Goal: Task Accomplishment & Management: Manage account settings

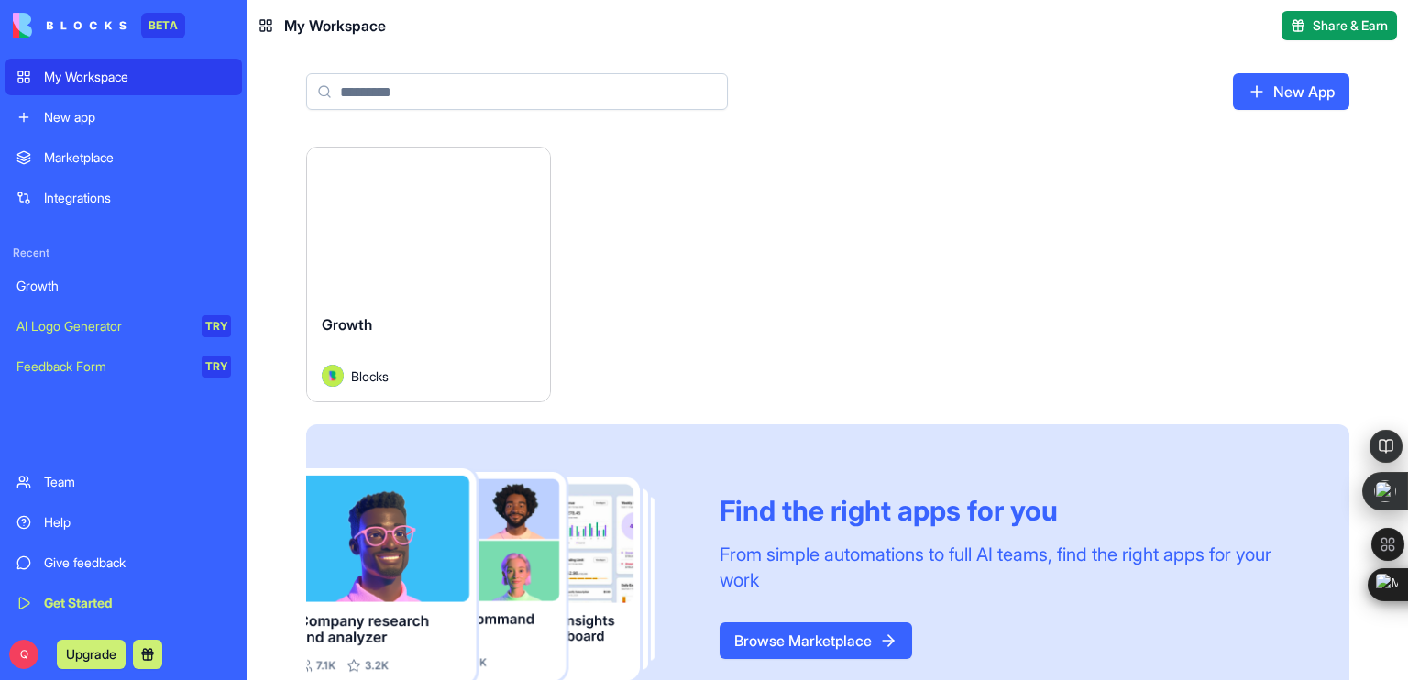
click at [345, 327] on span "Growth" at bounding box center [347, 324] width 50 height 18
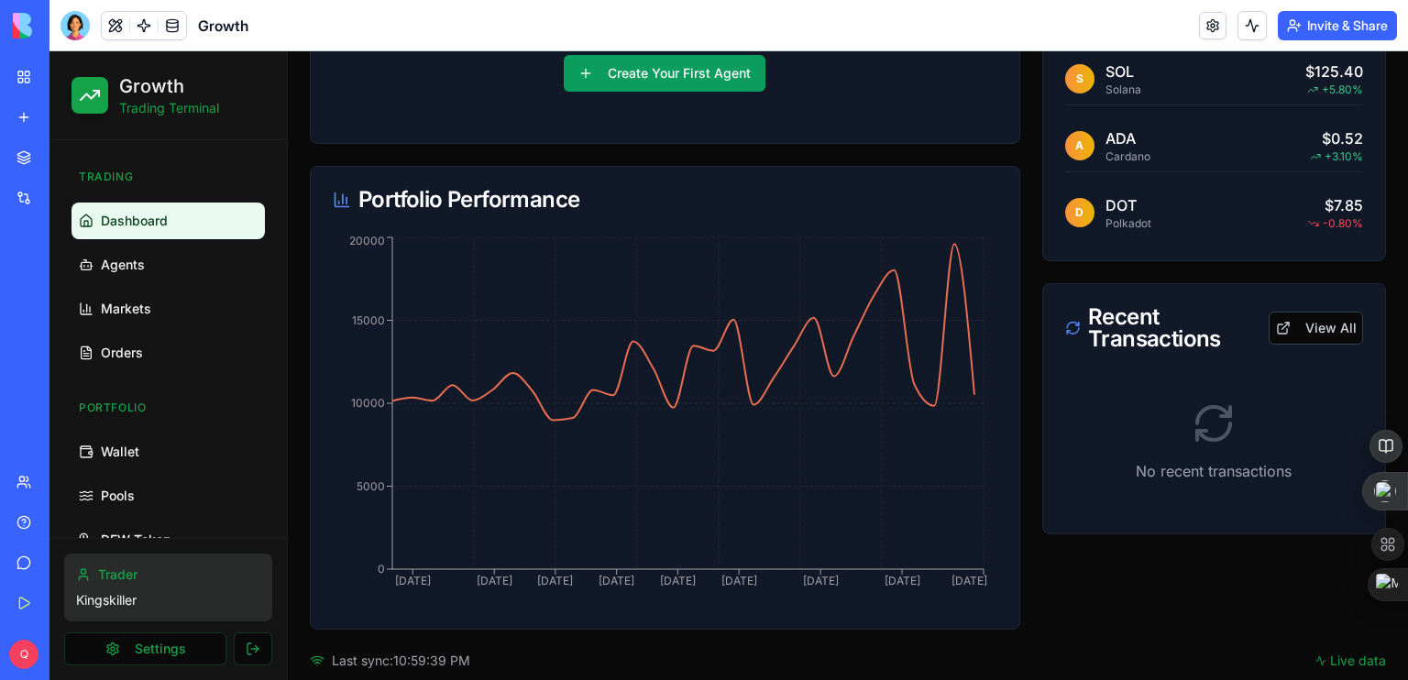
scroll to position [535, 0]
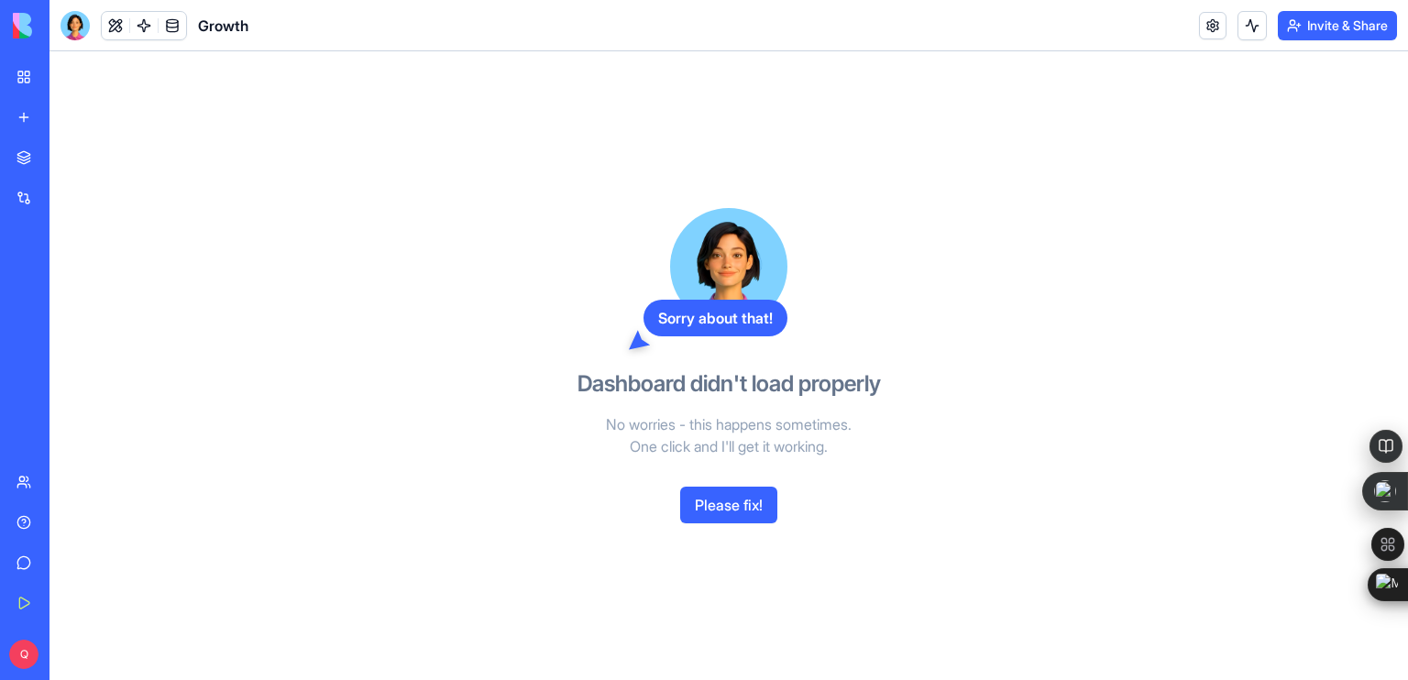
click at [711, 505] on button "Please fix!" at bounding box center [728, 505] width 97 height 37
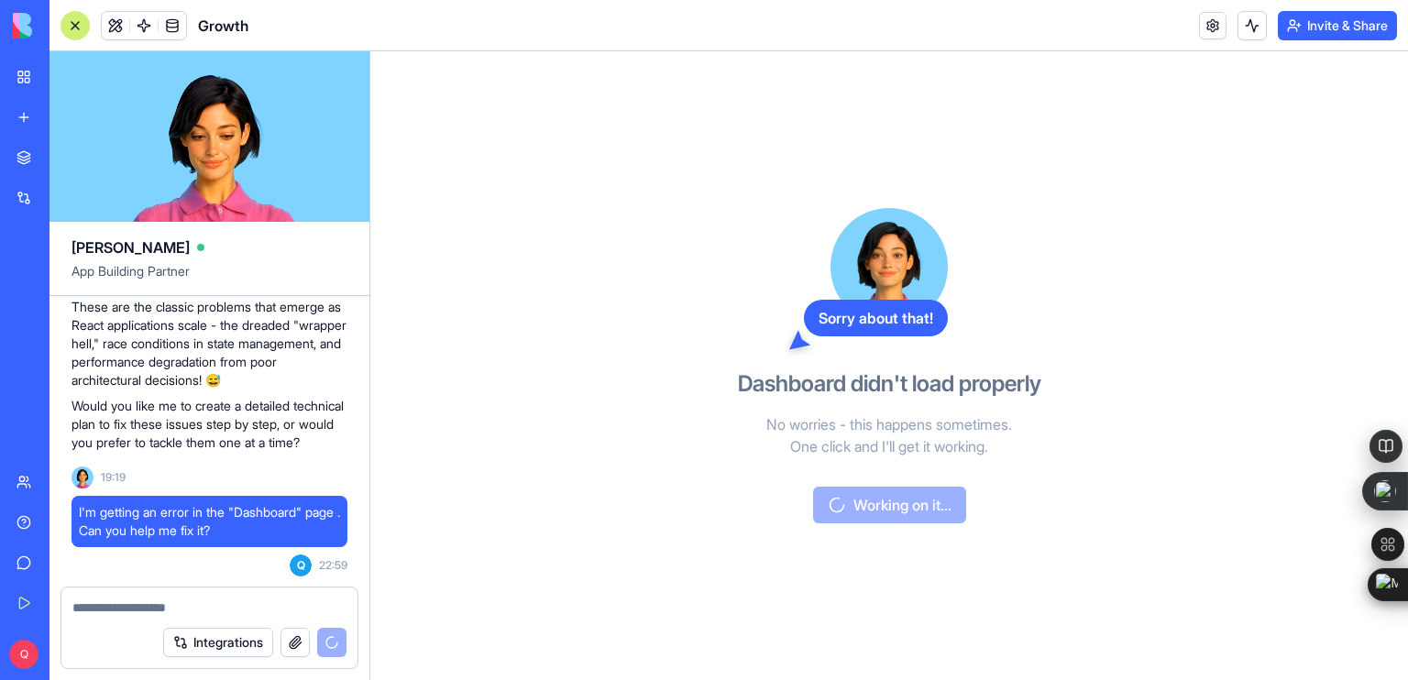
scroll to position [485, 0]
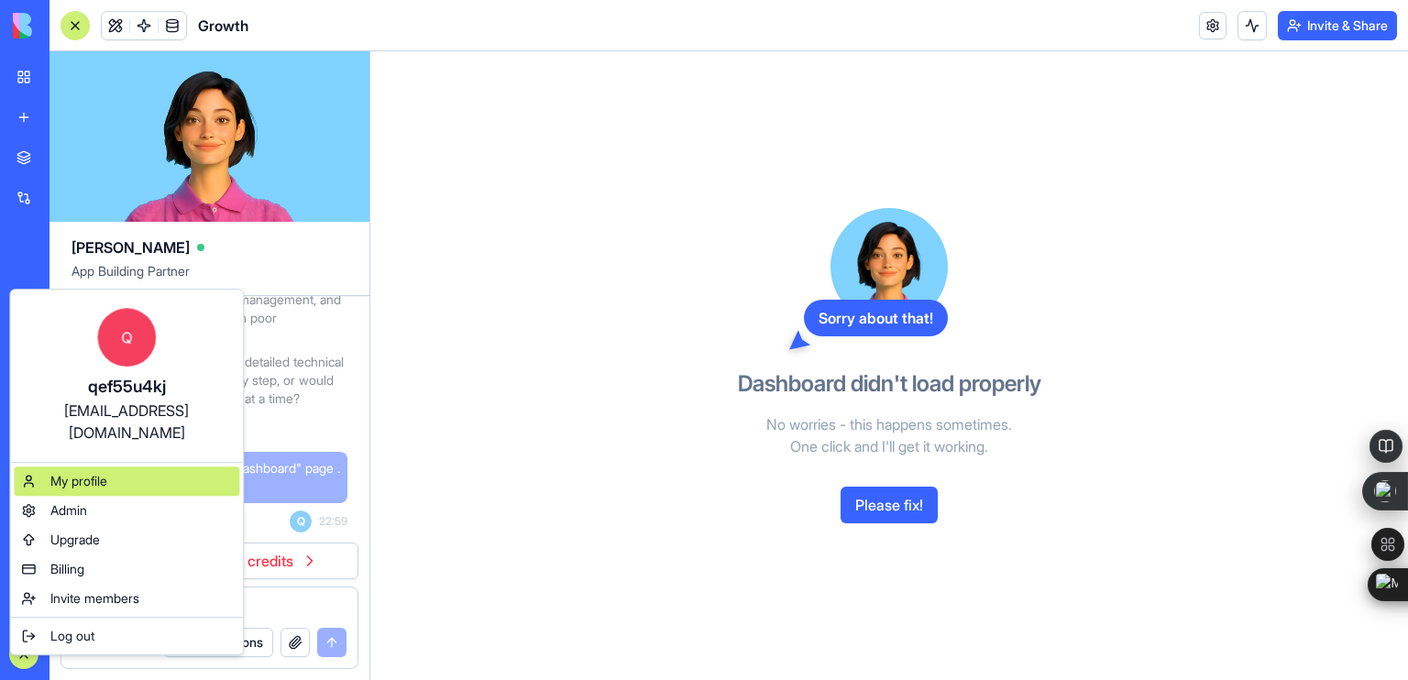
click at [107, 470] on div "My profile" at bounding box center [126, 481] width 225 height 29
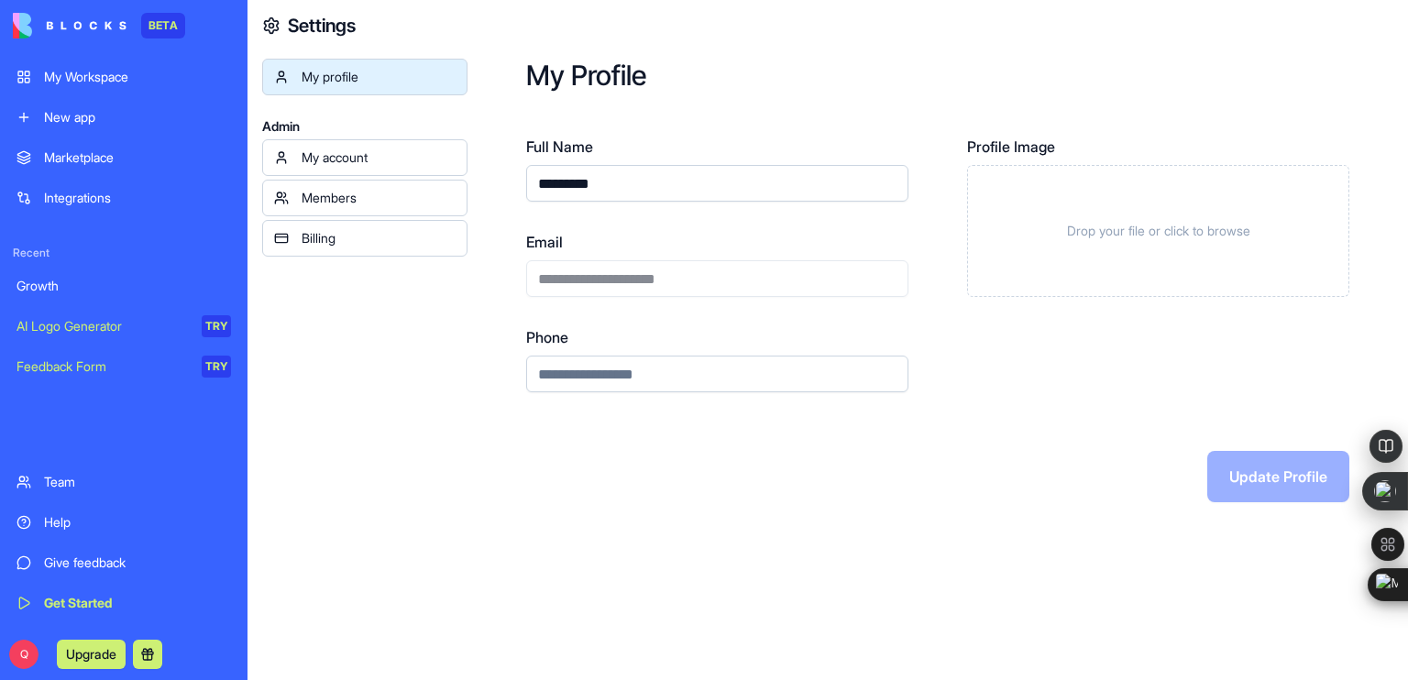
click at [334, 247] on link "Billing" at bounding box center [364, 238] width 205 height 37
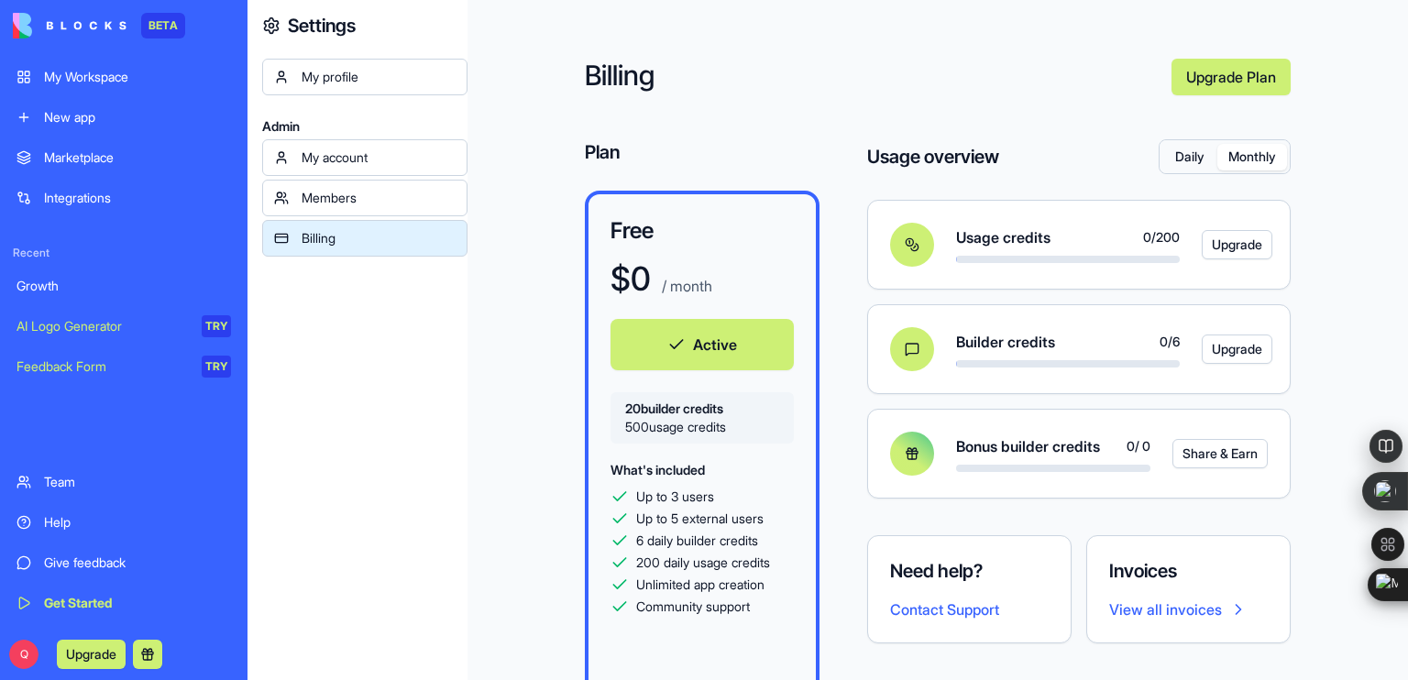
click at [1242, 160] on button "Monthly" at bounding box center [1252, 157] width 70 height 27
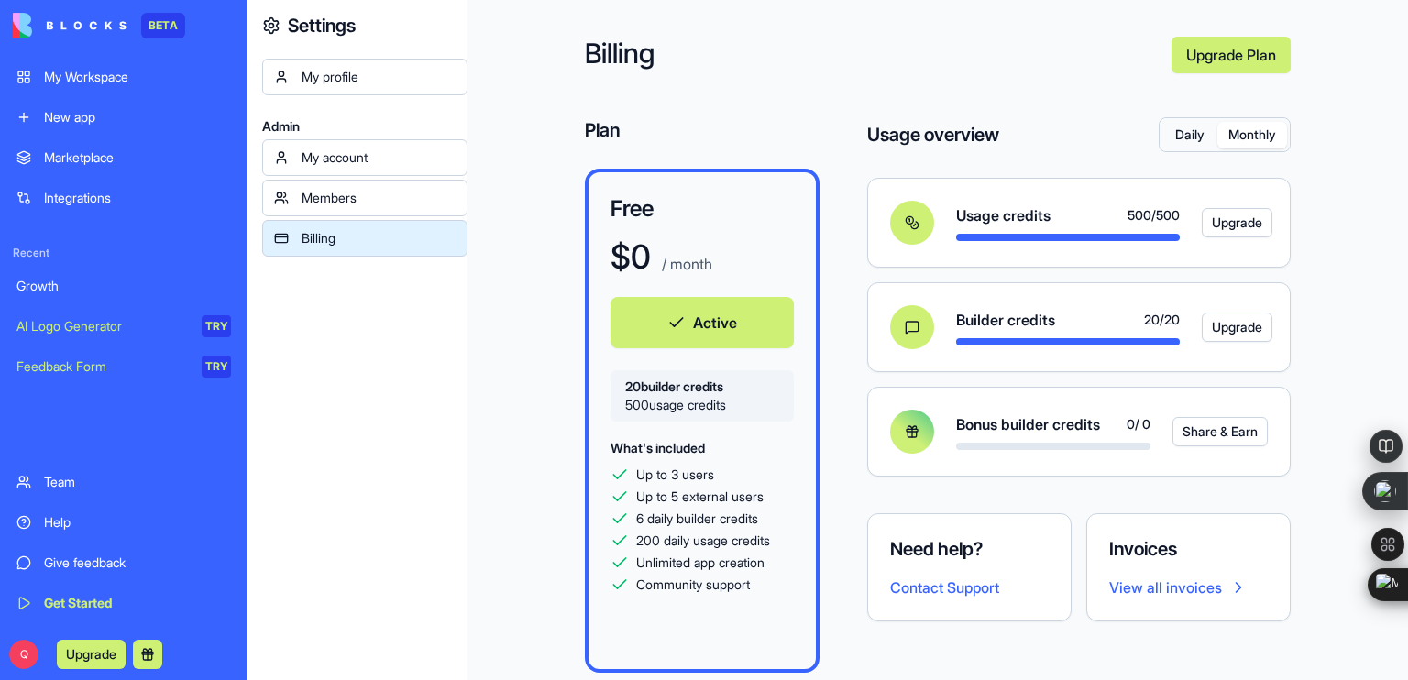
click at [704, 324] on button "Active" at bounding box center [701, 322] width 183 height 51
click at [1173, 138] on button "Daily" at bounding box center [1189, 135] width 55 height 27
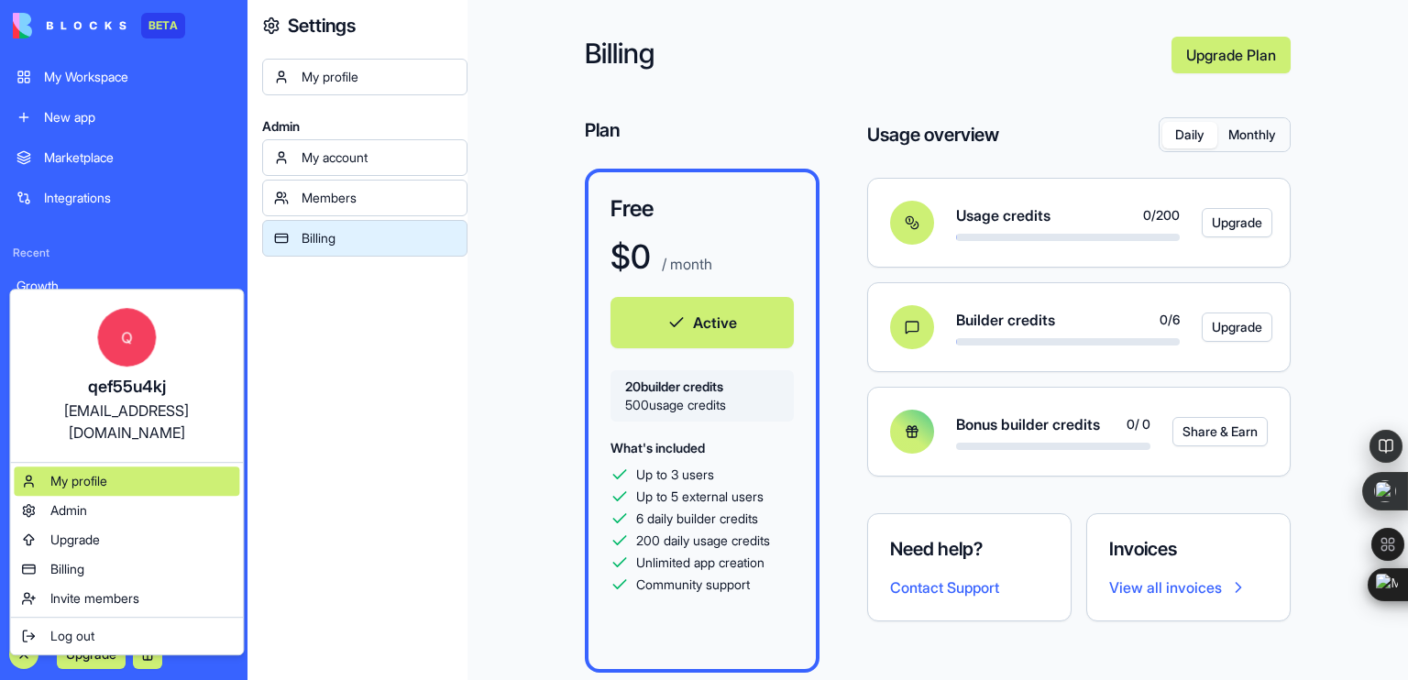
click at [88, 472] on span "My profile" at bounding box center [78, 481] width 57 height 18
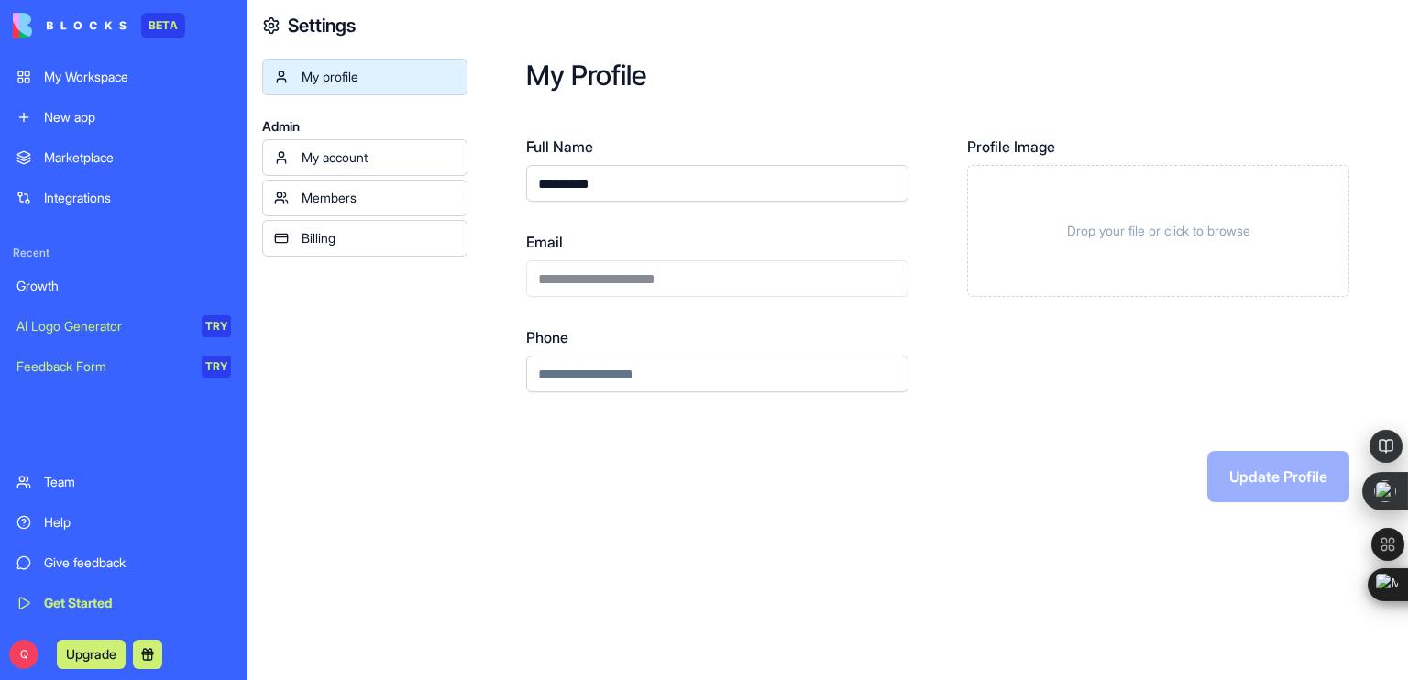
click at [365, 207] on link "Members" at bounding box center [364, 198] width 205 height 37
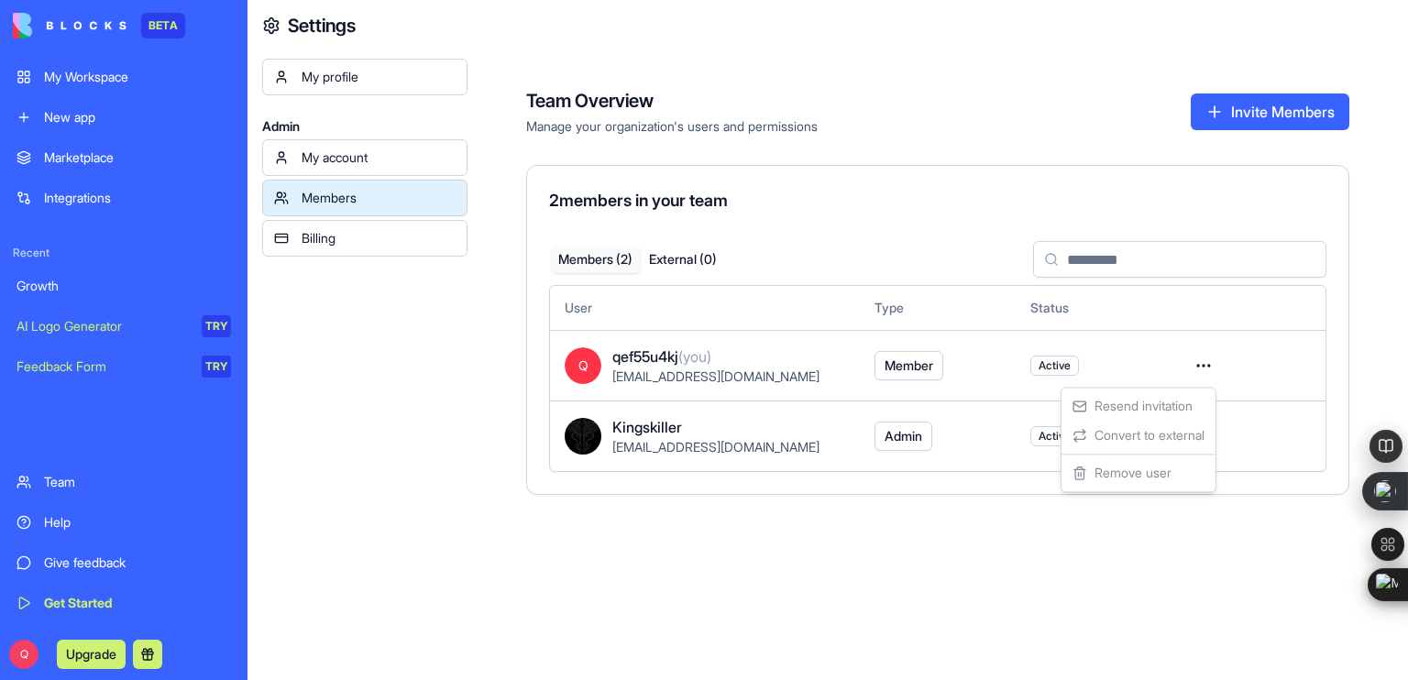
click at [1202, 369] on html "BETA My Workspace New app Marketplace Integrations Recent Growth AI Logo Genera…" at bounding box center [704, 340] width 1408 height 680
click at [1138, 443] on div "Resend invitation Convert to external Remove user" at bounding box center [1139, 439] width 156 height 105
click at [693, 461] on html "BETA My Workspace New app Marketplace Integrations Recent Growth AI Logo Genera…" at bounding box center [704, 340] width 1408 height 680
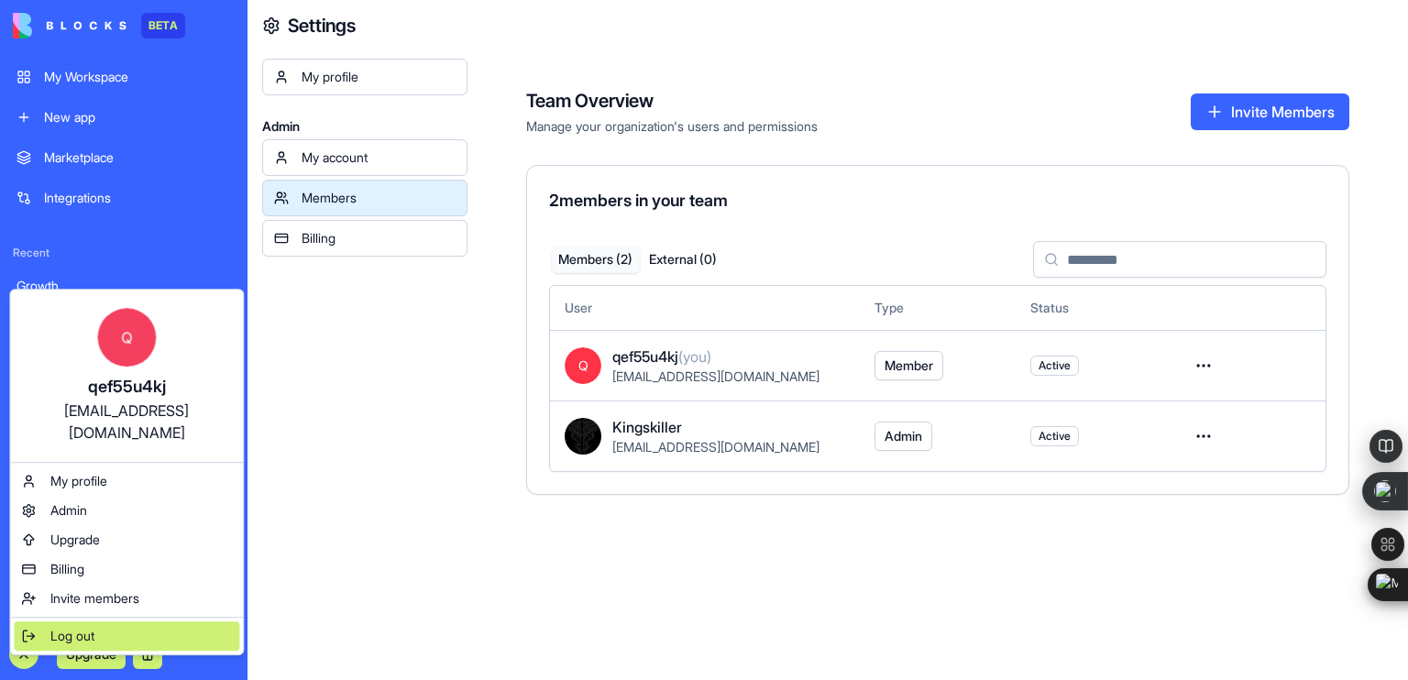
click at [70, 621] on div "Log out" at bounding box center [126, 635] width 225 height 29
